Goal: Information Seeking & Learning: Learn about a topic

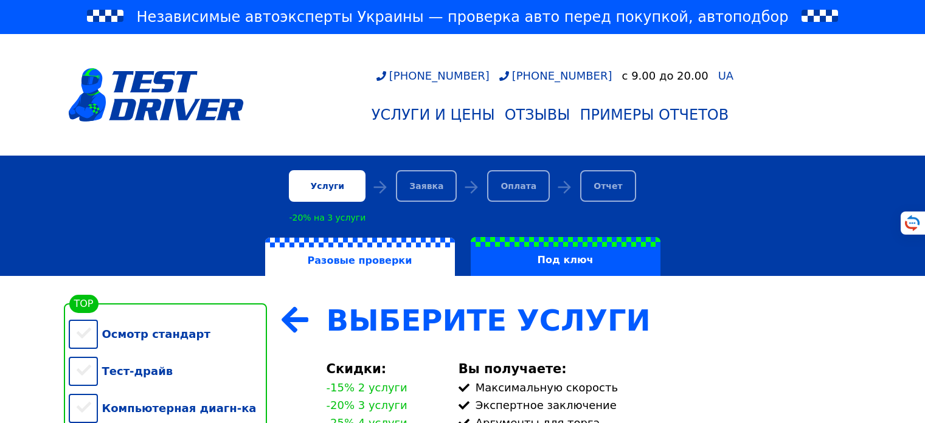
scroll to position [146, 0]
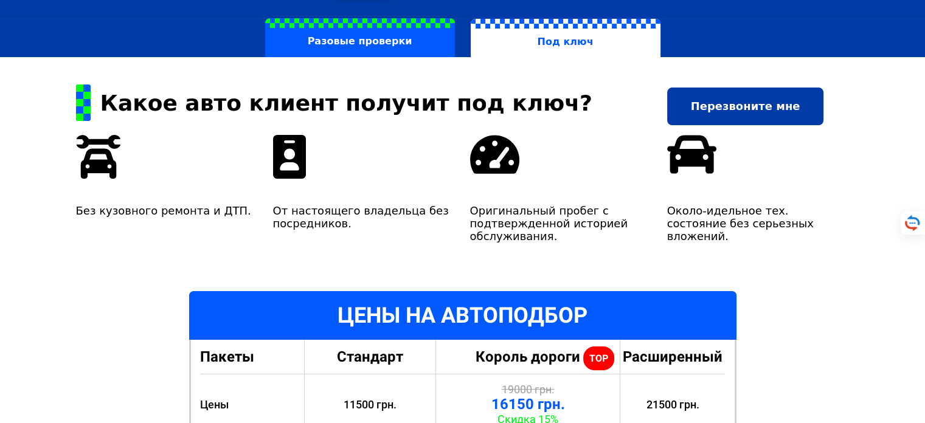
scroll to position [73, 0]
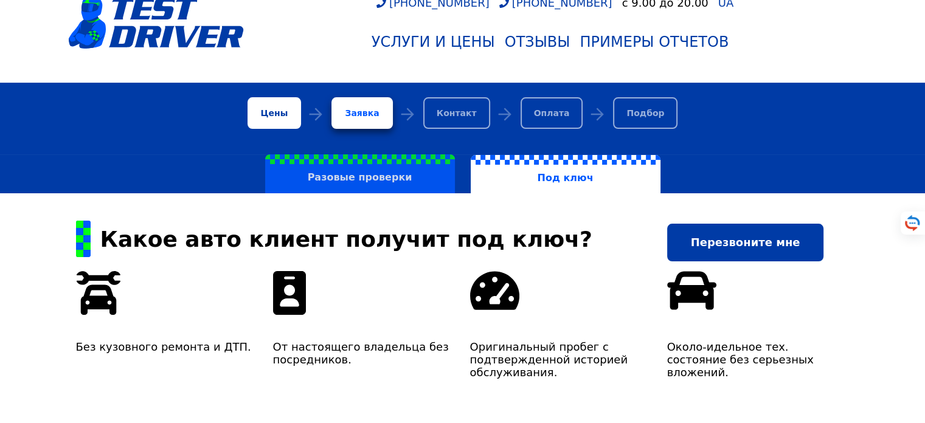
click at [403, 165] on label "Разовые проверки" at bounding box center [360, 173] width 190 height 39
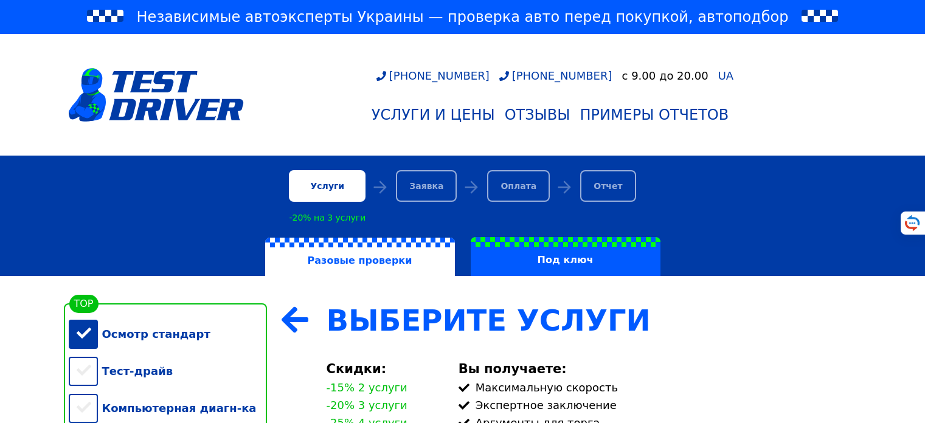
scroll to position [219, 0]
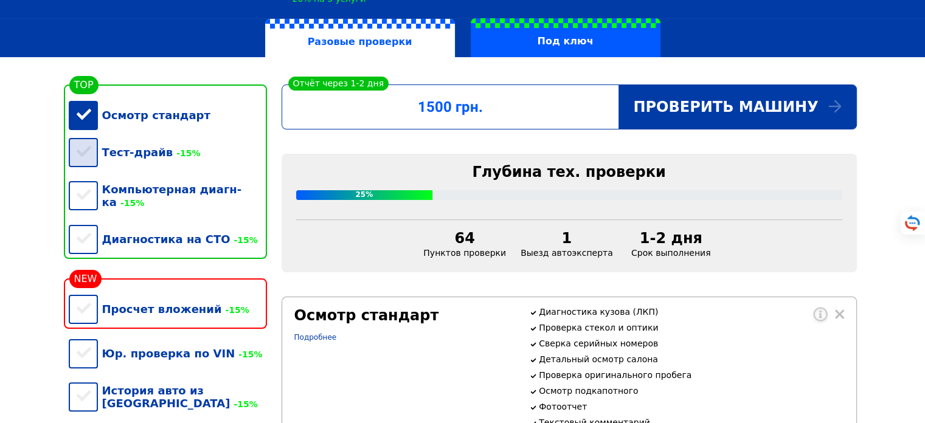
click at [86, 163] on div "Тест-драйв -15%" at bounding box center [168, 152] width 198 height 37
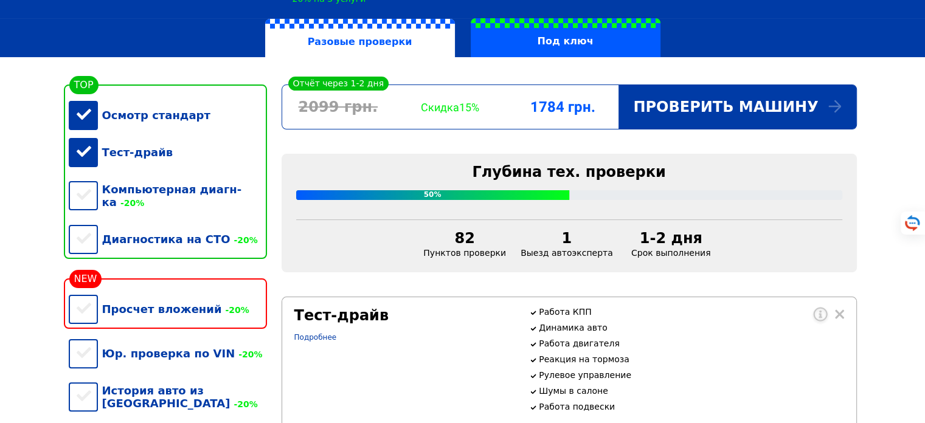
click at [92, 153] on div "Тест-драйв" at bounding box center [168, 152] width 198 height 37
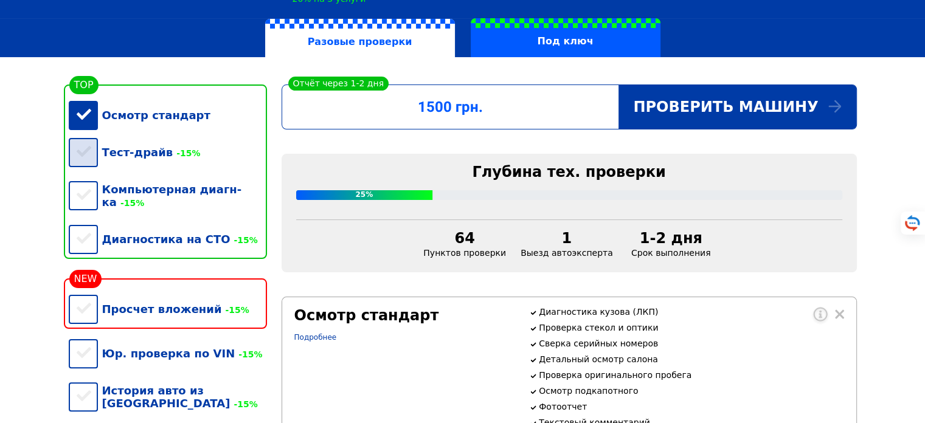
click at [92, 153] on div "Тест-драйв -15%" at bounding box center [168, 152] width 198 height 37
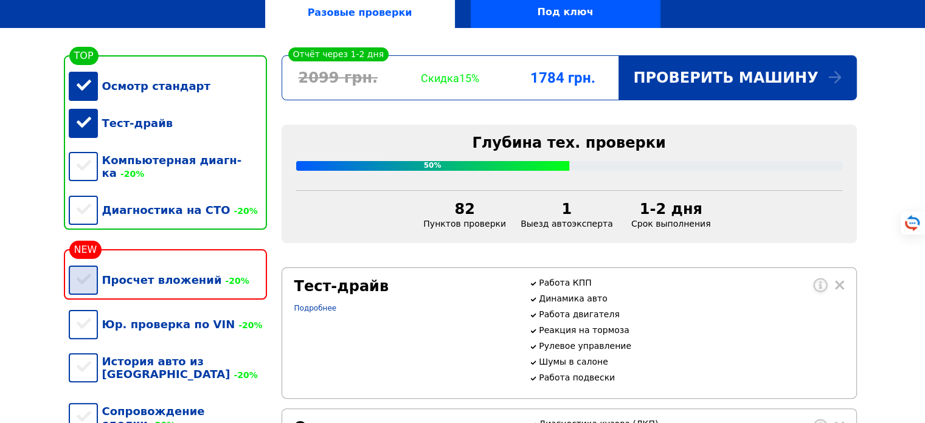
scroll to position [292, 0]
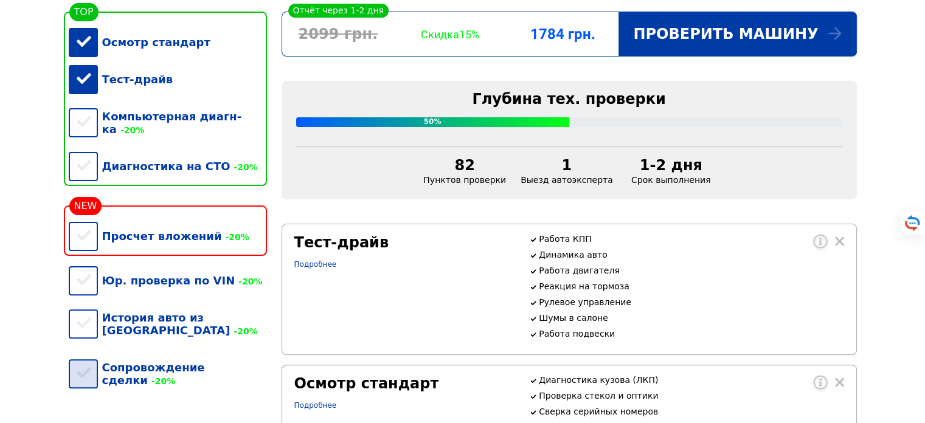
click at [100, 372] on div "Сопровождение сделки -20%" at bounding box center [168, 374] width 198 height 50
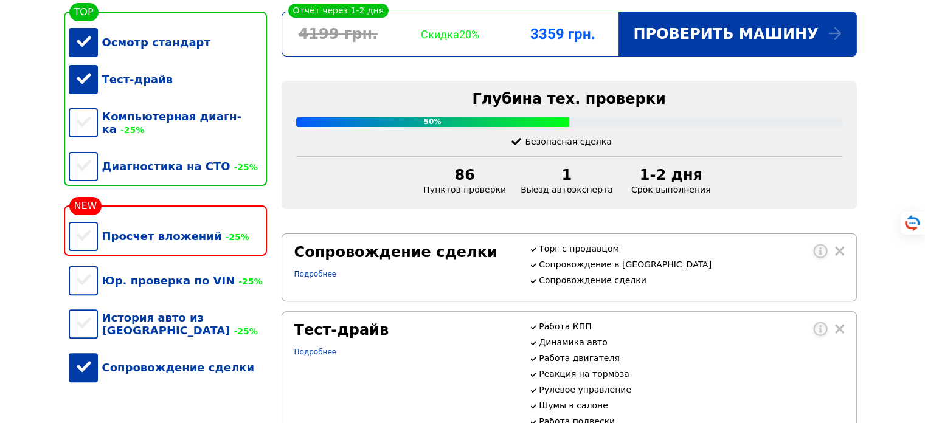
click at [121, 369] on div "Сопровождение сделки" at bounding box center [168, 367] width 198 height 37
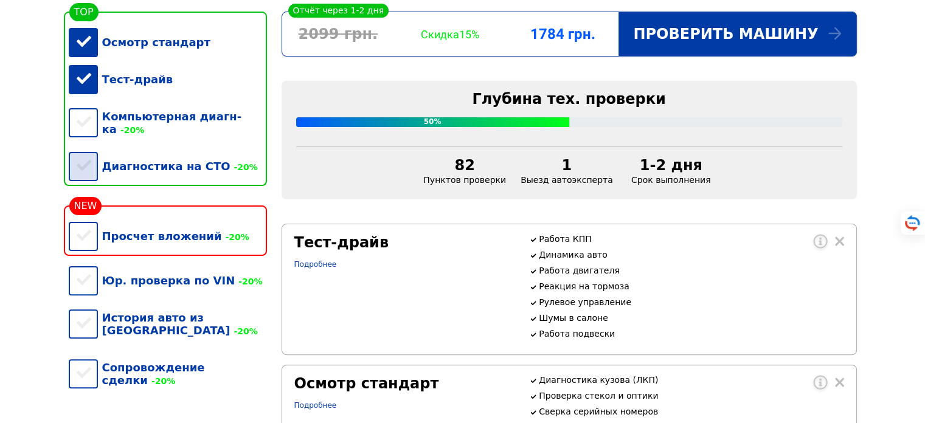
click at [139, 148] on div "Диагностика на СТО -20%" at bounding box center [168, 166] width 198 height 37
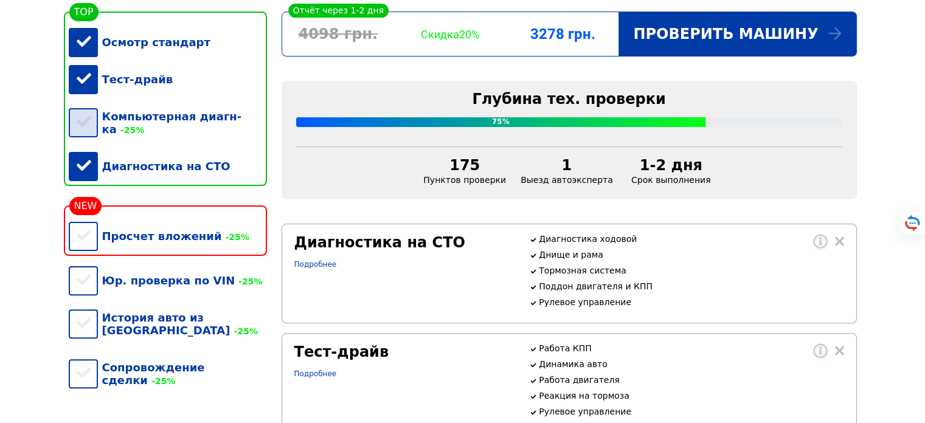
click at [139, 130] on div "Компьютерная диагн-ка -25%" at bounding box center [168, 123] width 198 height 50
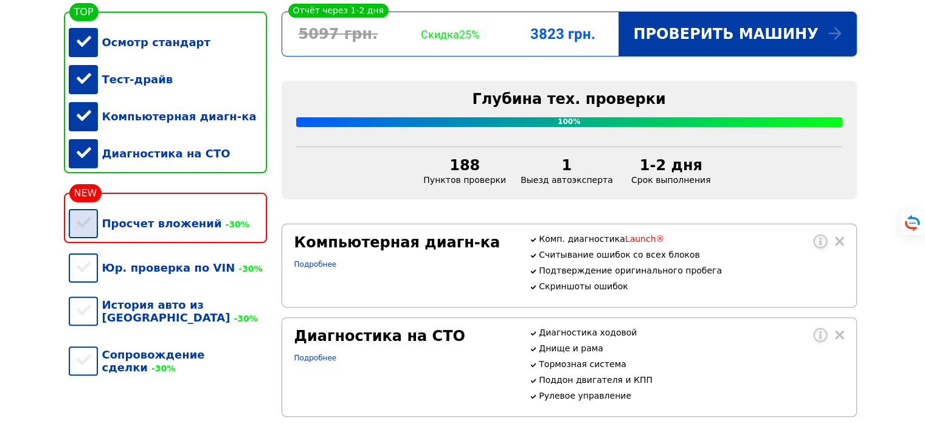
click at [137, 242] on div "Просчет вложений -30%" at bounding box center [168, 223] width 198 height 37
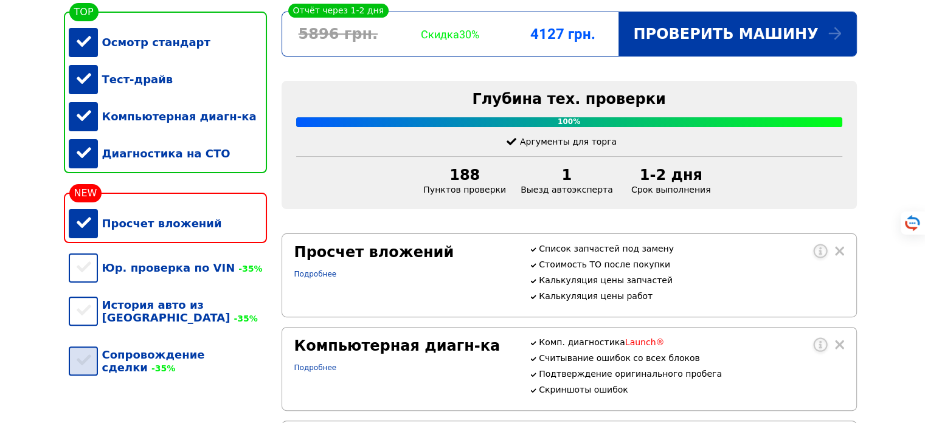
click at [148, 366] on div "Сопровождение сделки -35%" at bounding box center [168, 361] width 198 height 50
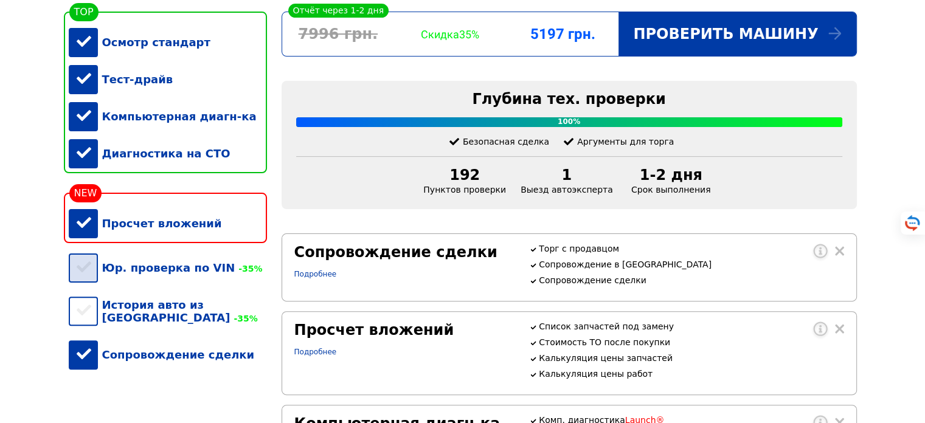
click at [122, 286] on div "Юр. проверка по VIN -35%" at bounding box center [168, 267] width 198 height 37
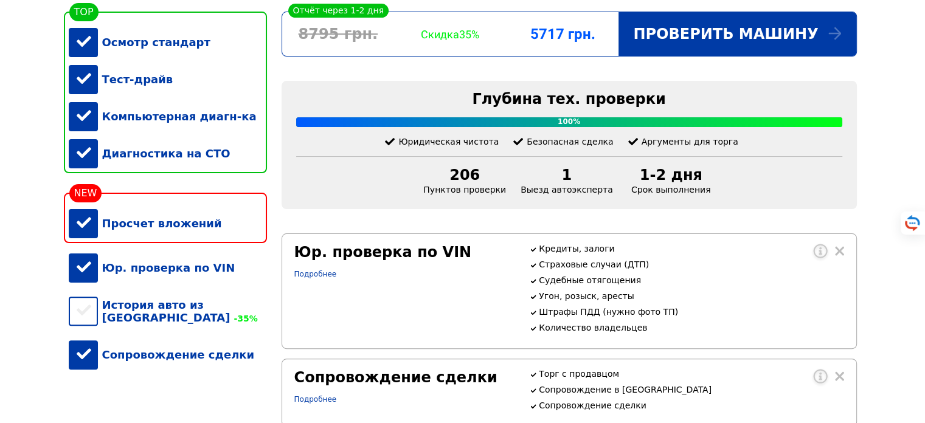
click at [141, 131] on div "Компьютерная диагн-ка" at bounding box center [168, 116] width 198 height 37
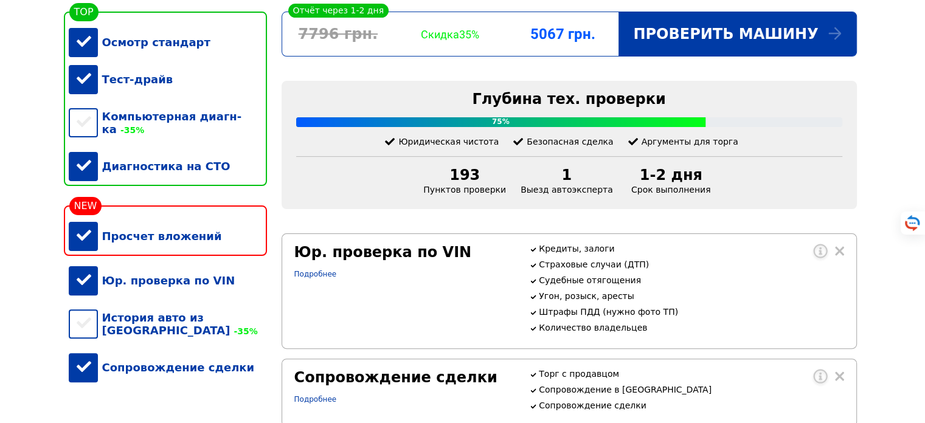
click at [141, 161] on div "Диагностика на СТО" at bounding box center [168, 166] width 198 height 37
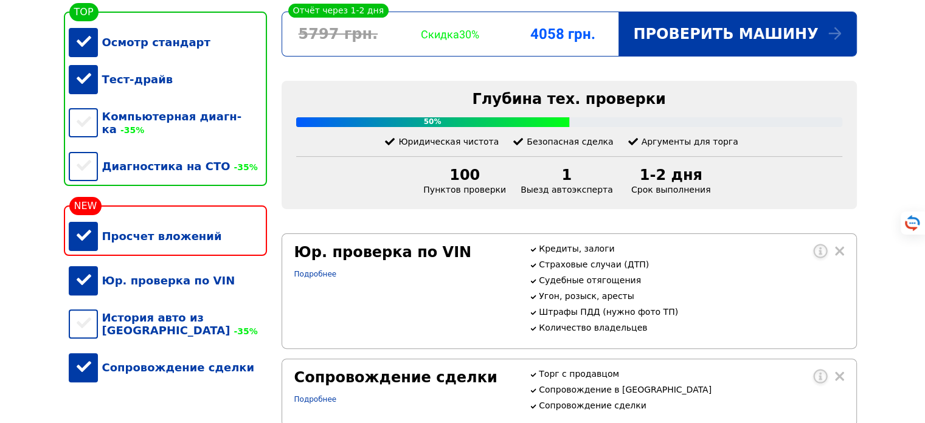
click at [136, 238] on div "Просчет вложений" at bounding box center [168, 236] width 198 height 37
click at [137, 277] on div "Юр. проверка по VIN" at bounding box center [168, 280] width 198 height 37
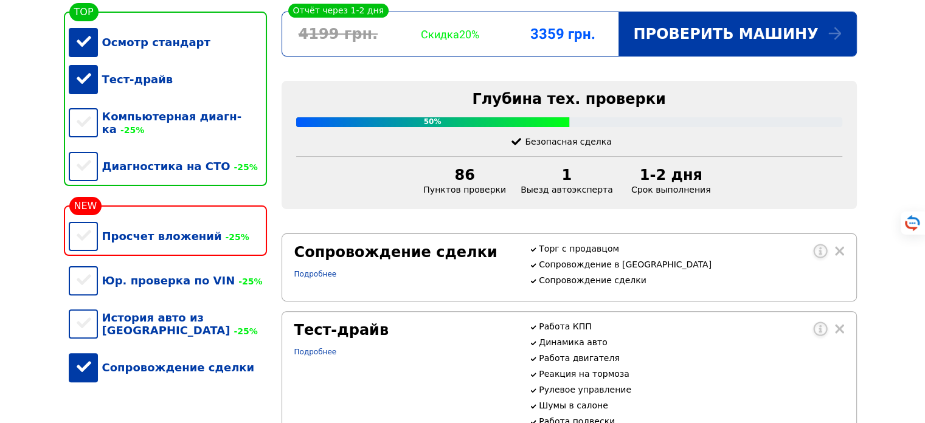
drag, startPoint x: 146, startPoint y: 373, endPoint x: 156, endPoint y: 367, distance: 11.2
click at [146, 373] on div "Сопровождение сделки" at bounding box center [168, 367] width 198 height 37
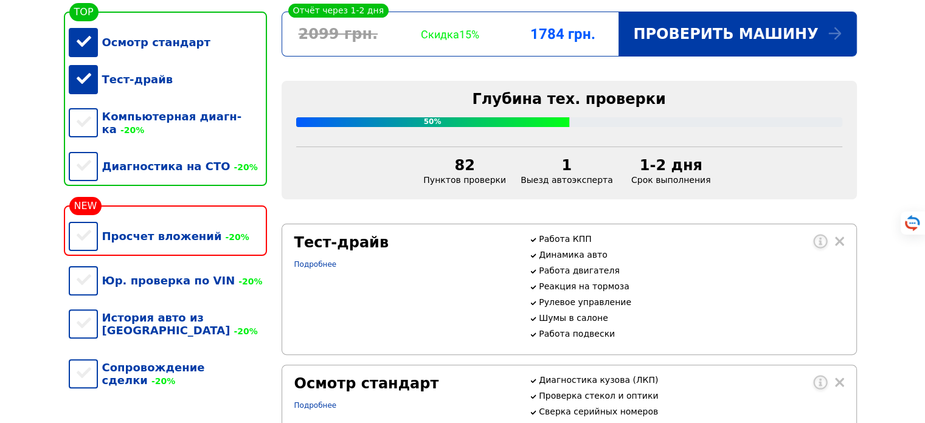
click at [105, 41] on div "Осмотр стандарт" at bounding box center [168, 42] width 198 height 37
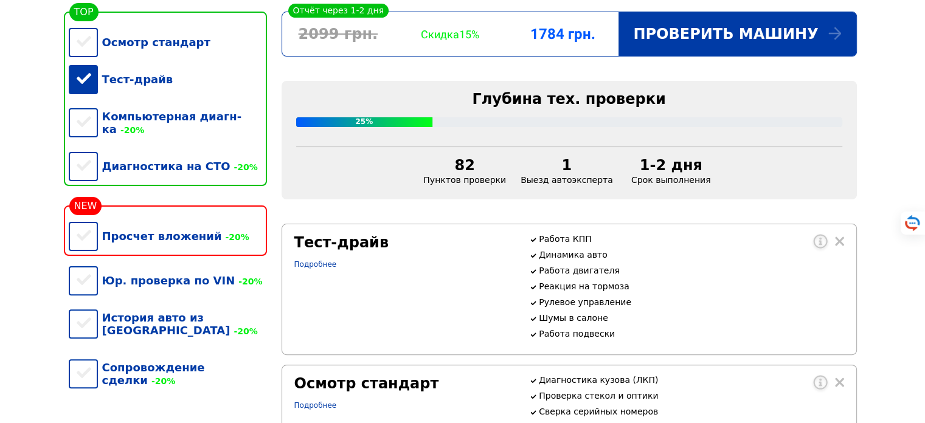
click at [94, 85] on div "Тест-драйв" at bounding box center [168, 79] width 198 height 37
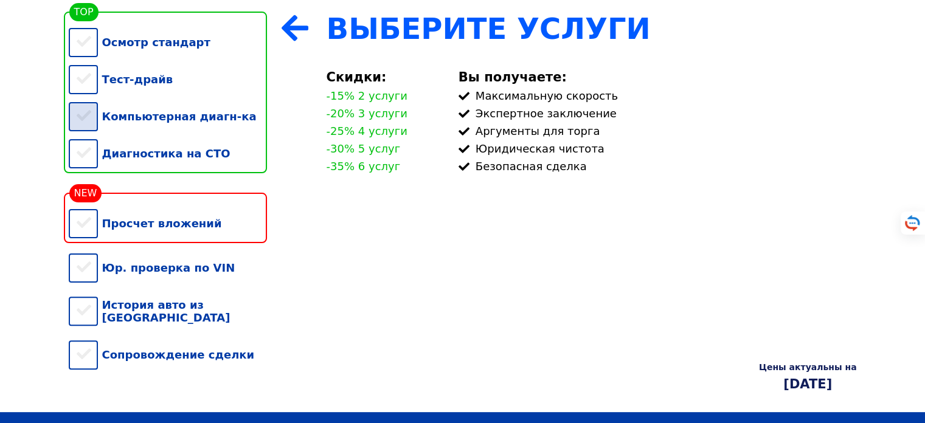
click at [100, 123] on div "Компьютерная диагн-ка" at bounding box center [168, 116] width 198 height 37
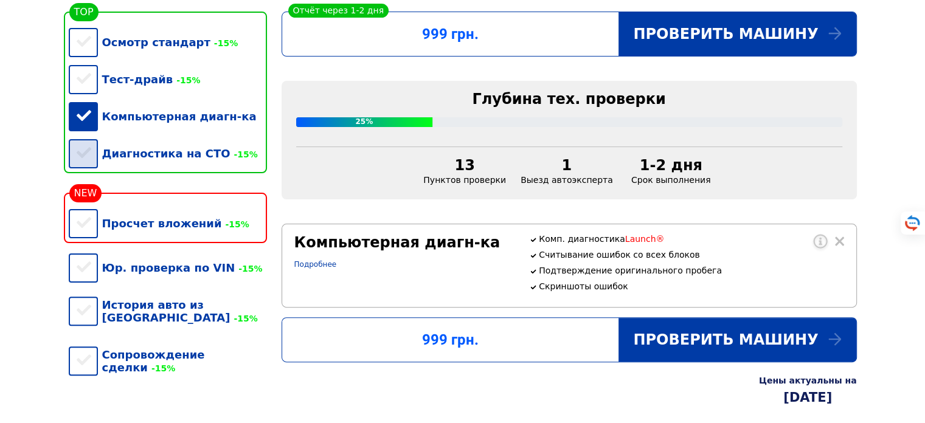
click at [106, 156] on div "Диагностика на СТО -15%" at bounding box center [168, 153] width 198 height 37
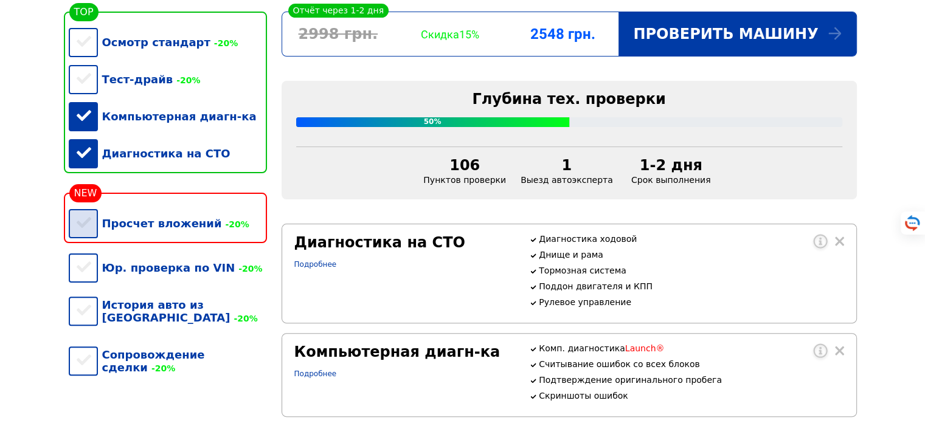
click at [97, 229] on div "Просчет вложений -20%" at bounding box center [168, 223] width 198 height 37
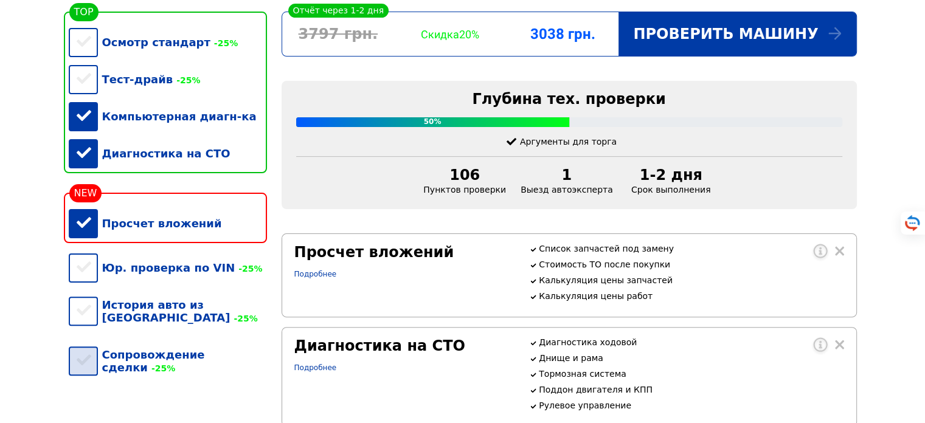
click at [88, 355] on div "Сопровождение сделки -25%" at bounding box center [168, 361] width 198 height 50
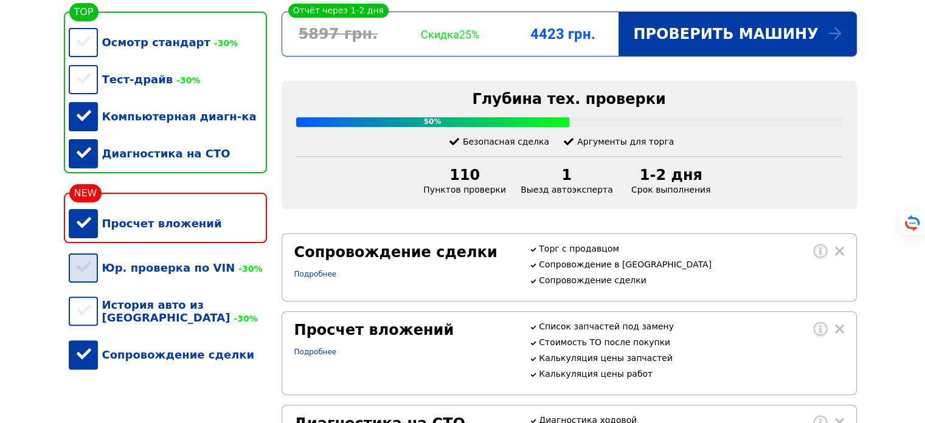
click at [89, 286] on div "Юр. проверка по VIN -30%" at bounding box center [168, 267] width 198 height 37
